Goal: Use online tool/utility: Utilize a website feature to perform a specific function

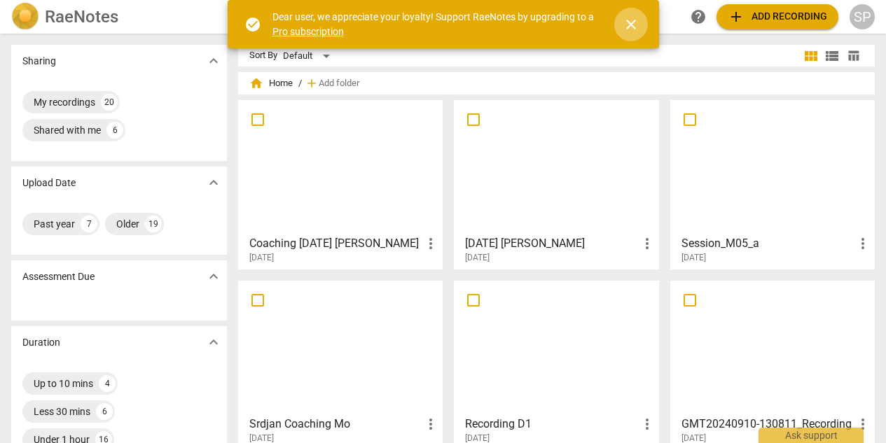
click at [632, 27] on span "close" at bounding box center [631, 24] width 17 height 17
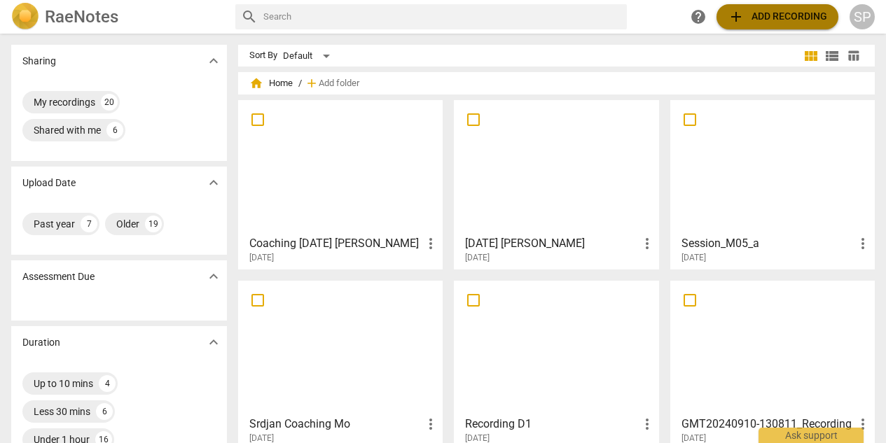
click at [749, 15] on span "add Add recording" at bounding box center [777, 16] width 99 height 17
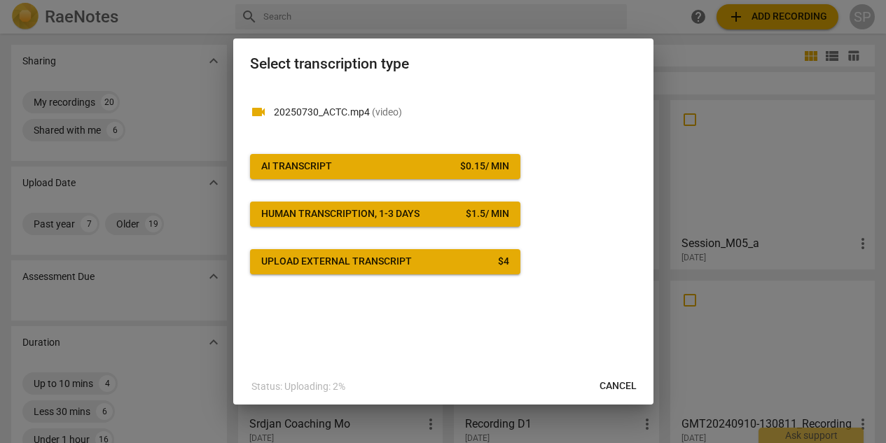
click at [398, 167] on span "AI Transcript $ 0.15 / min" at bounding box center [385, 167] width 248 height 14
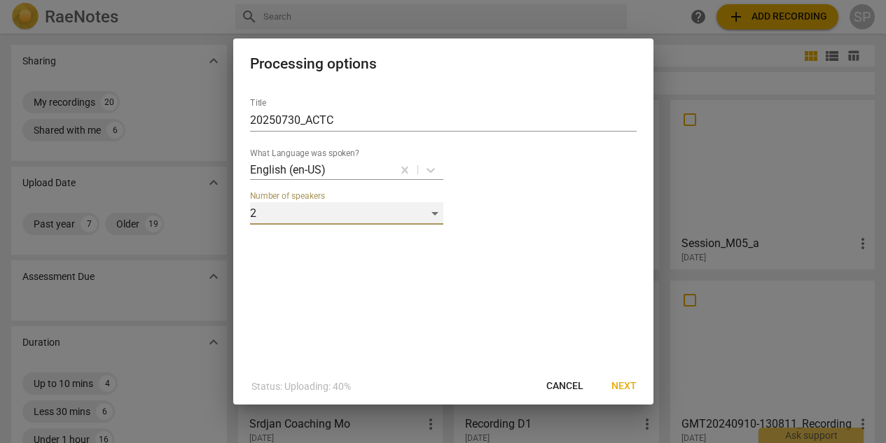
click at [429, 216] on div "2" at bounding box center [346, 213] width 193 height 22
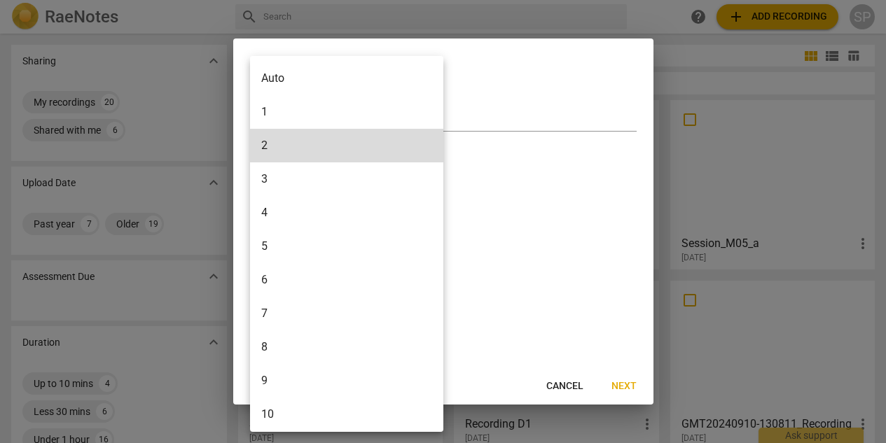
click at [346, 115] on li "1" at bounding box center [349, 112] width 198 height 34
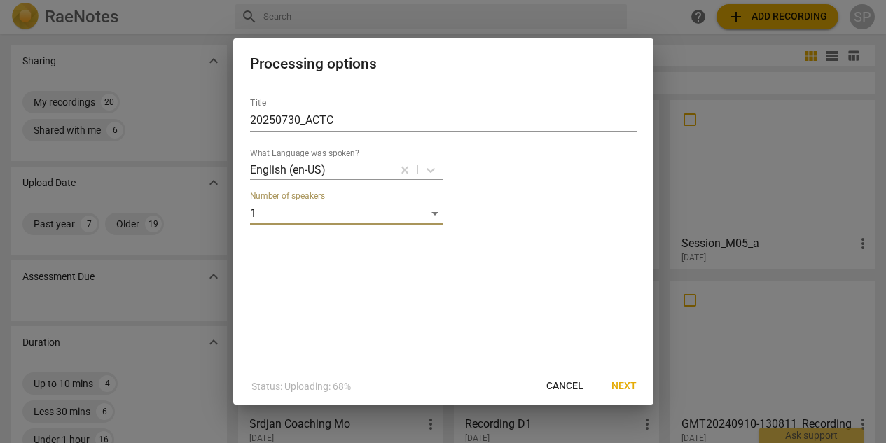
click at [623, 386] on span "Next" at bounding box center [623, 387] width 25 height 14
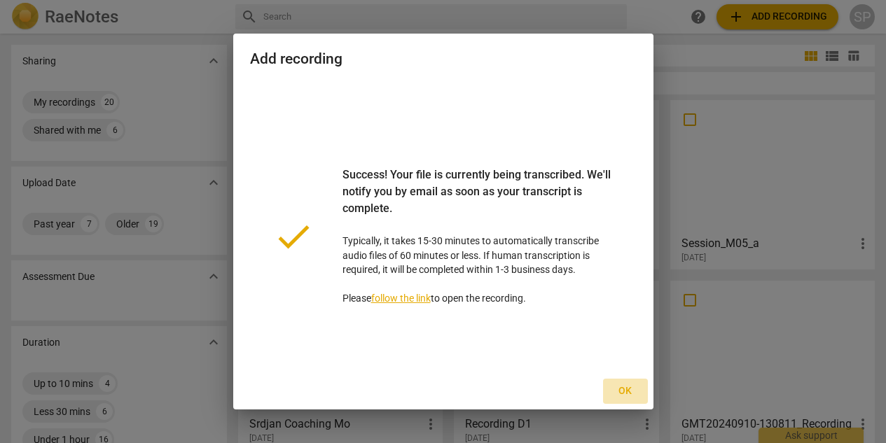
click at [627, 393] on span "Ok" at bounding box center [625, 391] width 22 height 14
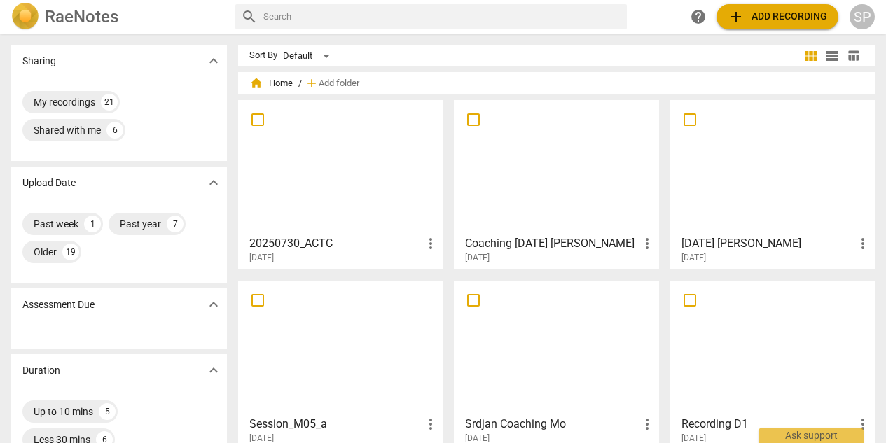
click at [317, 193] on div at bounding box center [340, 167] width 195 height 124
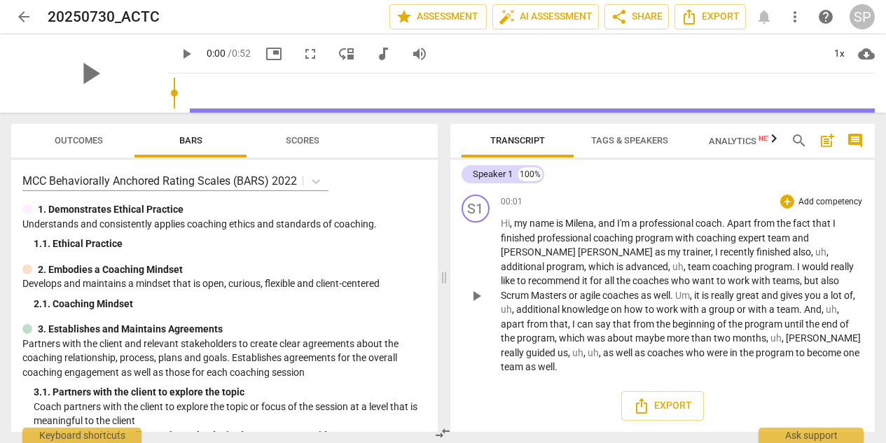
click at [568, 347] on span "us" at bounding box center [562, 352] width 11 height 11
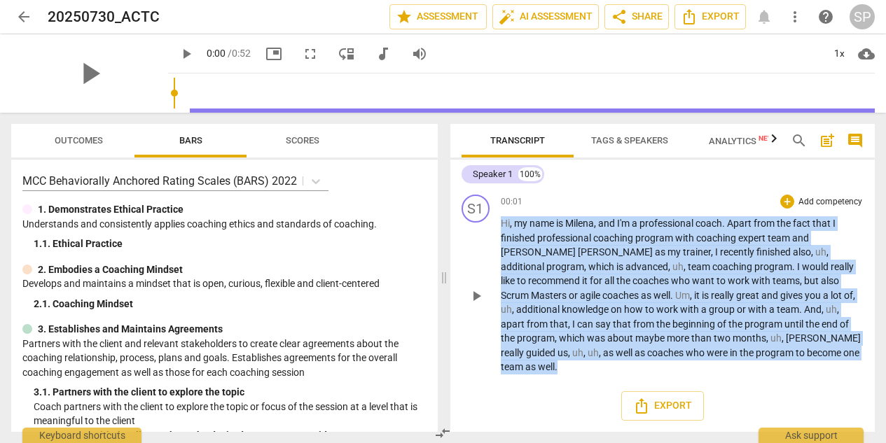
drag, startPoint x: 716, startPoint y: 354, endPoint x: 499, endPoint y: 225, distance: 252.5
click at [499, 225] on div "S1 play_arrow pause 00:01 + Add competency keyboard_arrow_right Hi , my name is…" at bounding box center [662, 284] width 425 height 191
copy p "Hi , my name is [PERSON_NAME] , and I'm a professional coach . Apart from the f…"
